Goal: Navigation & Orientation: Find specific page/section

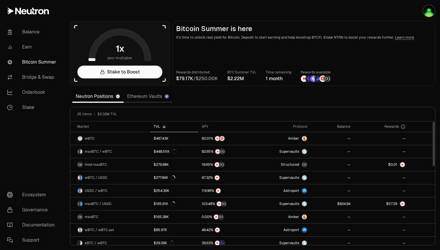
click at [153, 96] on link "Ethereum Vaults" at bounding box center [148, 97] width 49 height 12
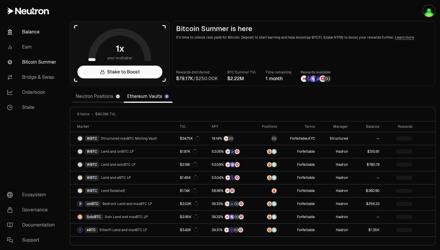
click at [29, 31] on link "Balance" at bounding box center [32, 31] width 60 height 15
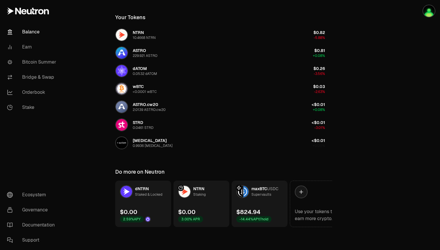
scroll to position [235, 0]
click at [22, 46] on link "Earn" at bounding box center [32, 47] width 60 height 15
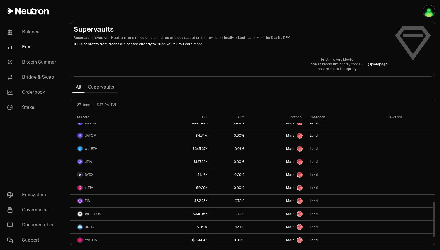
scroll to position [361, 0]
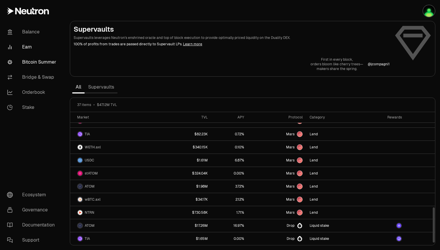
click at [24, 63] on link "Bitcoin Summer" at bounding box center [32, 62] width 60 height 15
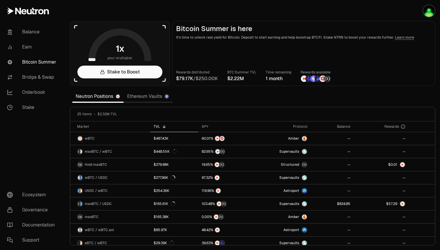
click at [143, 97] on link "Ethereum Vaults" at bounding box center [148, 97] width 49 height 12
